Goal: Transaction & Acquisition: Purchase product/service

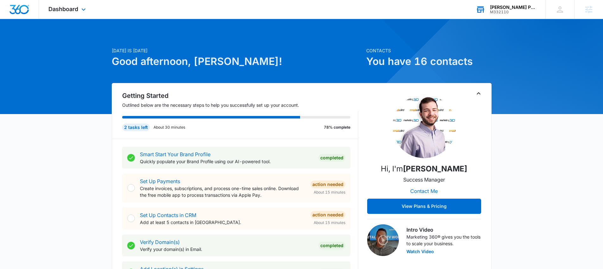
click at [514, 8] on div "La Botica Pharmacy" at bounding box center [513, 7] width 46 height 5
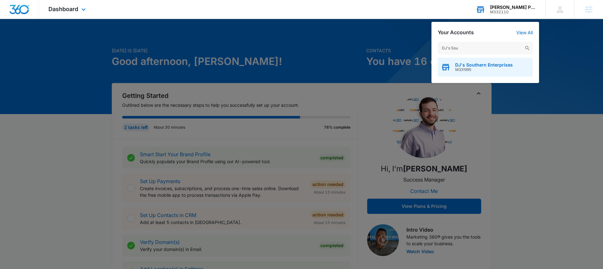
type input "DJ's Sou"
click at [489, 69] on span "M331995" at bounding box center [484, 69] width 58 height 4
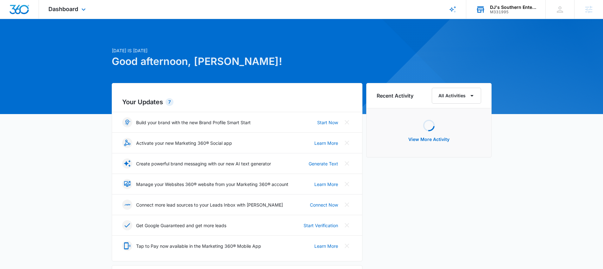
click at [58, 13] on div "Dashboard Apps Reputation Forms CRM Email Social Payments POS Content Ads Intel…" at bounding box center [68, 9] width 58 height 19
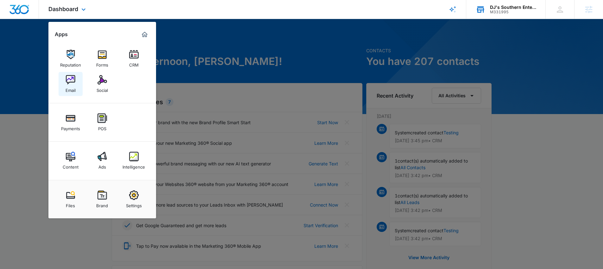
click at [73, 86] on div "Email" at bounding box center [71, 89] width 10 height 8
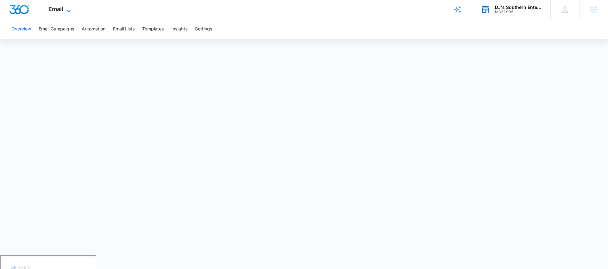
click at [54, 7] on span "Email" at bounding box center [55, 9] width 15 height 7
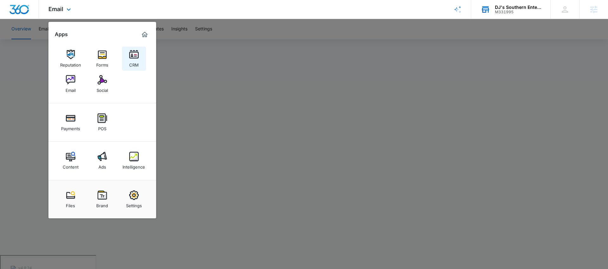
click at [133, 61] on div "CRM" at bounding box center [133, 63] width 9 height 8
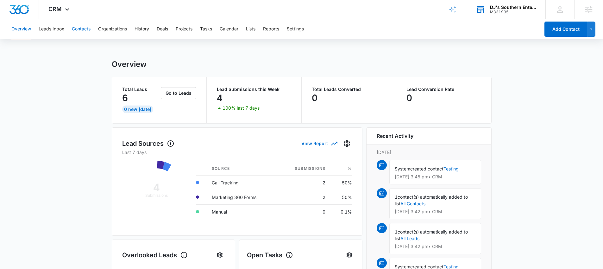
click at [81, 32] on button "Contacts" at bounding box center [81, 29] width 19 height 20
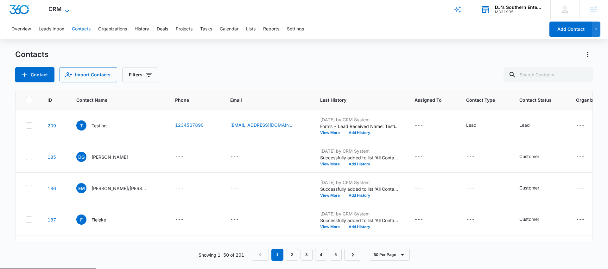
click at [66, 12] on icon at bounding box center [67, 11] width 8 height 8
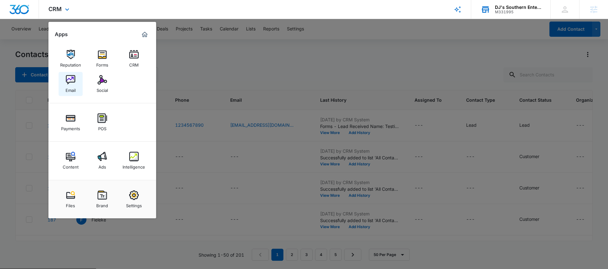
click at [73, 85] on div "Email" at bounding box center [71, 89] width 10 height 8
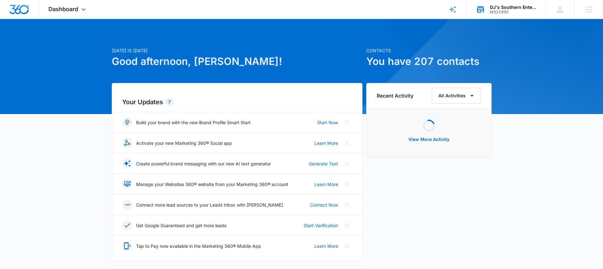
click at [519, 9] on div "DJ's Southern Enterprises" at bounding box center [513, 7] width 46 height 5
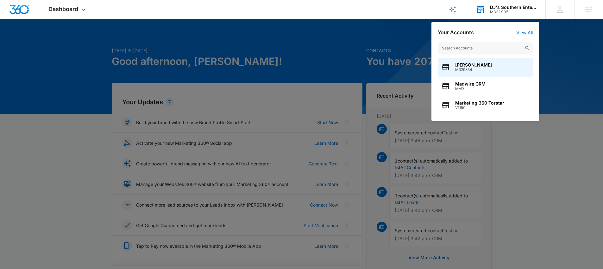
click at [454, 46] on input "text" at bounding box center [485, 48] width 95 height 13
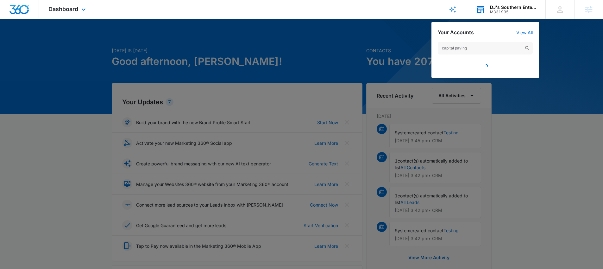
click at [473, 48] on input "capital paving" at bounding box center [485, 48] width 95 height 13
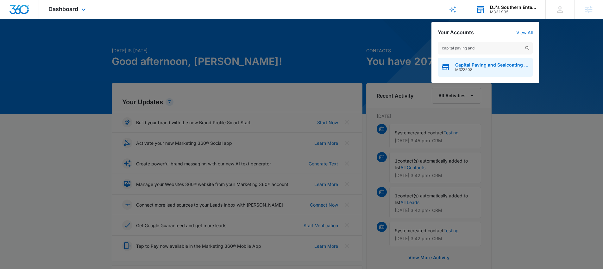
type input "capital paving and"
click at [471, 69] on span "M323508" at bounding box center [492, 69] width 74 height 4
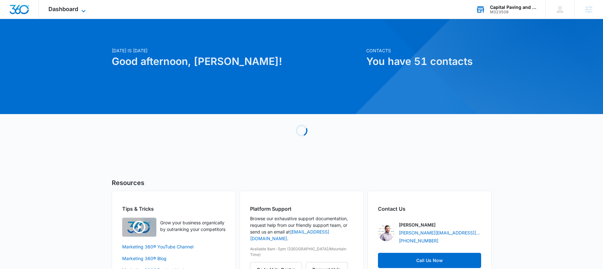
click at [54, 9] on span "Dashboard" at bounding box center [63, 9] width 30 height 7
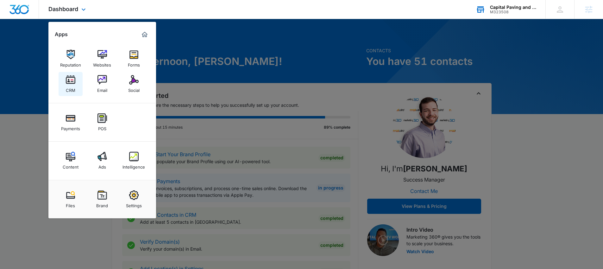
click at [75, 83] on img at bounding box center [70, 79] width 9 height 9
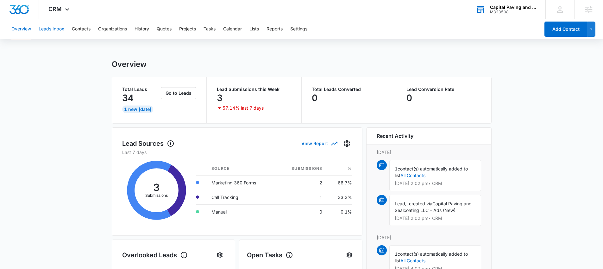
click at [56, 29] on button "Leads Inbox" at bounding box center [52, 29] width 26 height 20
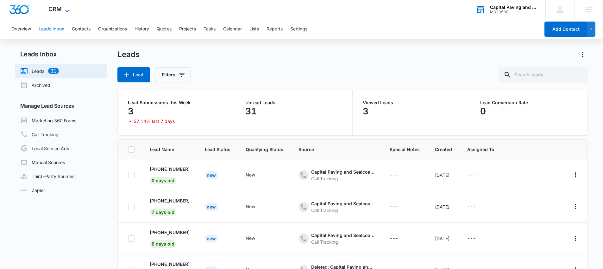
click at [60, 9] on span "CRM" at bounding box center [54, 9] width 13 height 7
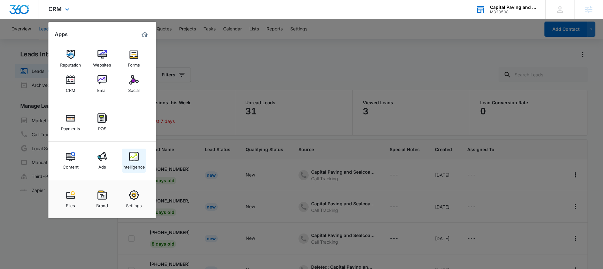
click at [131, 160] on img at bounding box center [133, 156] width 9 height 9
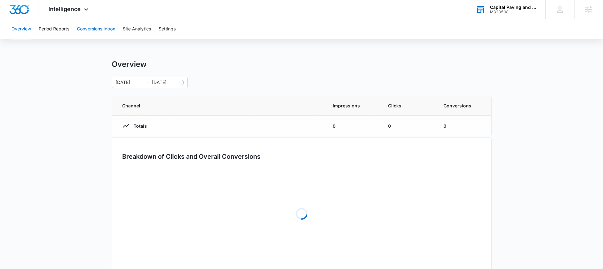
click at [91, 23] on button "Conversions Inbox" at bounding box center [96, 29] width 38 height 20
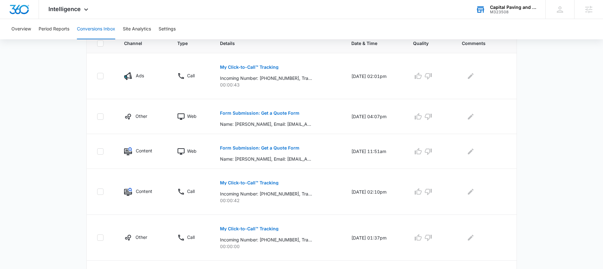
scroll to position [132, 0]
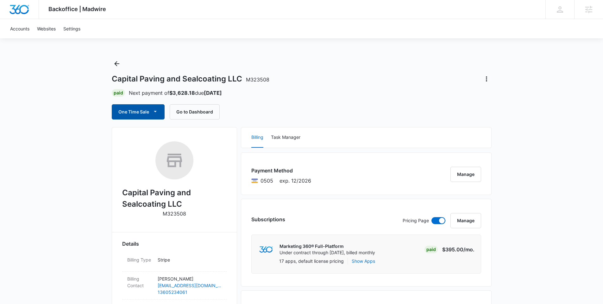
click at [133, 108] on button "One Time Sale" at bounding box center [138, 111] width 53 height 15
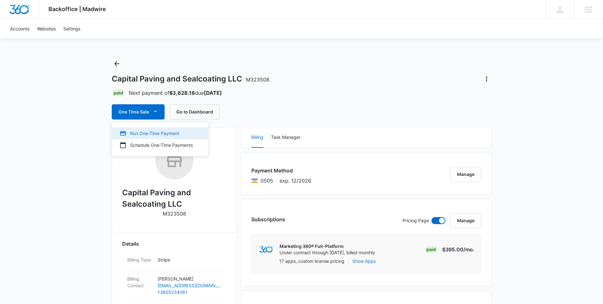
click at [144, 133] on div "Run One-Time Payment" at bounding box center [156, 133] width 73 height 7
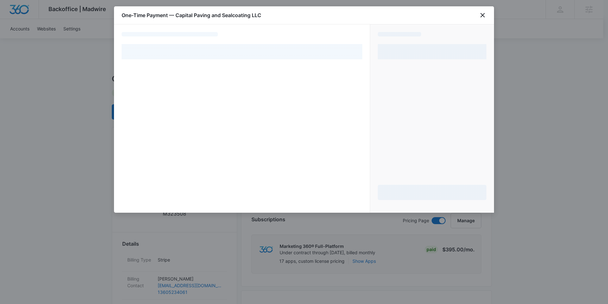
select select "pm_1RYBB7A4n8RTgNjUJieUnh6g"
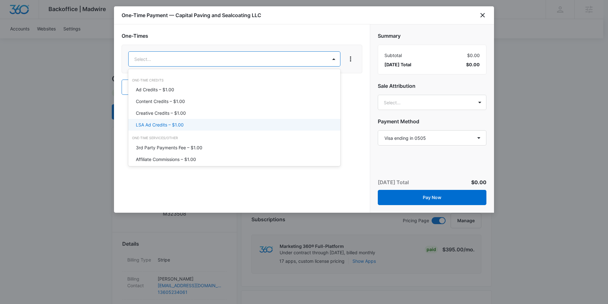
click at [163, 123] on p "LSA Ad Credits – $1.00" at bounding box center [160, 124] width 48 height 7
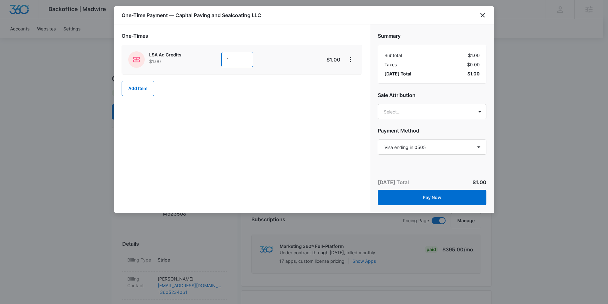
click at [234, 60] on input "1" at bounding box center [237, 59] width 32 height 15
type input "1000"
click at [265, 160] on div "One-Times LSA Ad Credits $1.00 1000 $1,000.00 Add Item" at bounding box center [242, 118] width 256 height 188
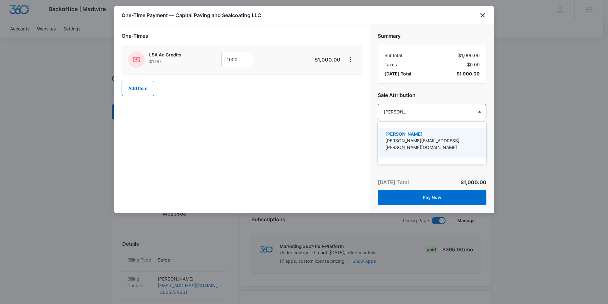
type input "nathan hoo"
click at [422, 135] on p "[PERSON_NAME]" at bounding box center [431, 133] width 92 height 7
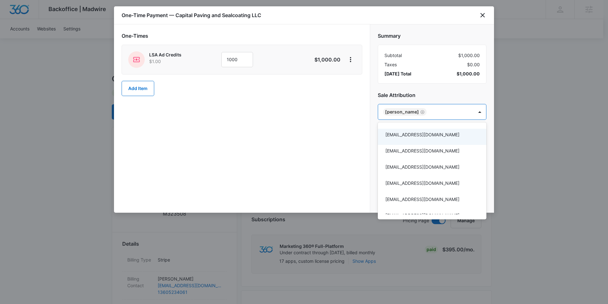
click at [268, 145] on div at bounding box center [304, 152] width 608 height 304
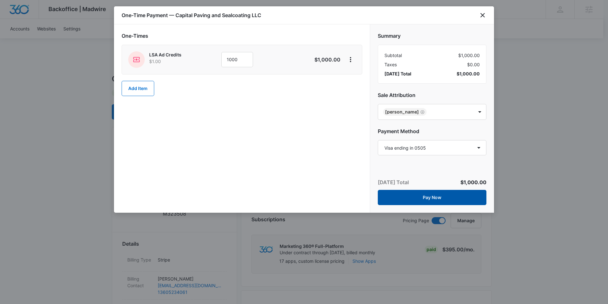
click at [433, 197] on button "Pay Now" at bounding box center [432, 197] width 109 height 15
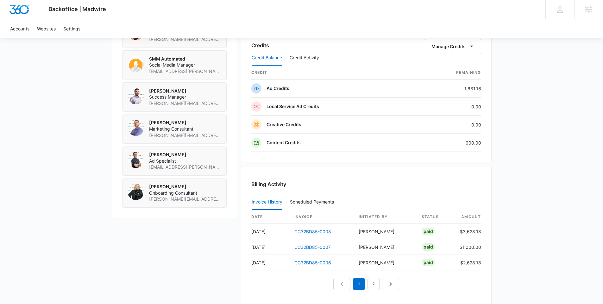
scroll to position [468, 0]
